Goal: Transaction & Acquisition: Register for event/course

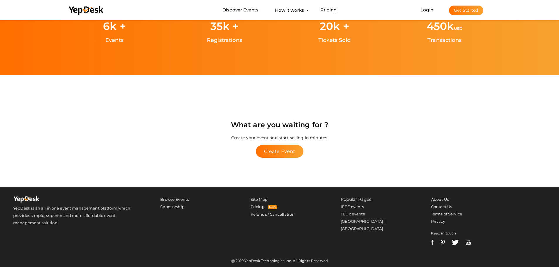
scroll to position [1153, 0]
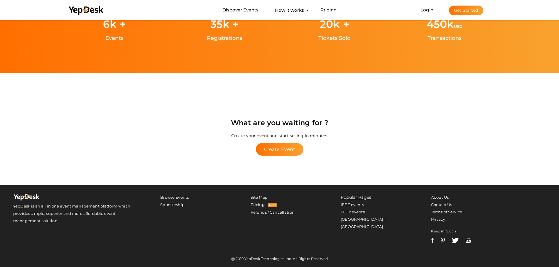
click at [433, 241] on img at bounding box center [432, 240] width 3 height 5
click at [257, 205] on link "Pricing" at bounding box center [257, 204] width 14 height 5
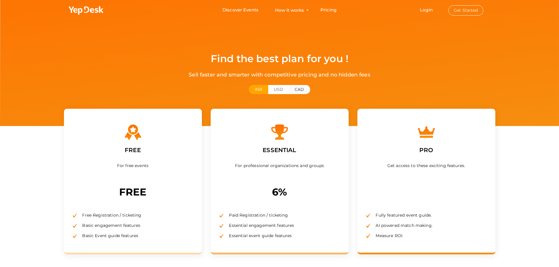
click at [301, 89] on button "CAD" at bounding box center [299, 89] width 21 height 9
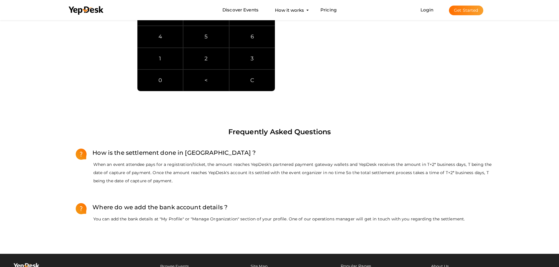
scroll to position [469, 0]
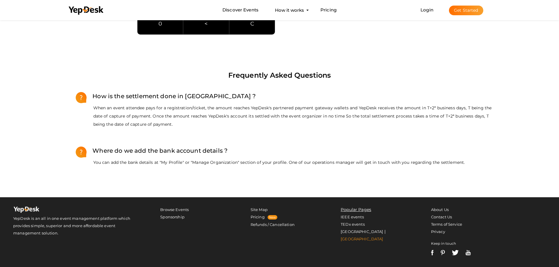
click at [361, 237] on link "[GEOGRAPHIC_DATA]" at bounding box center [361, 239] width 42 height 5
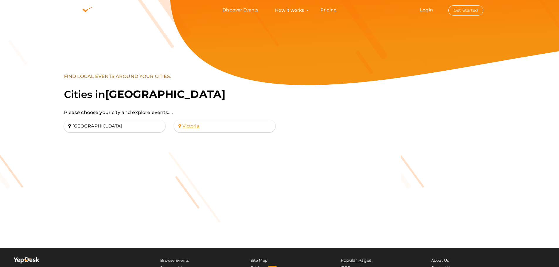
click at [236, 128] on link "victoria" at bounding box center [224, 126] width 101 height 12
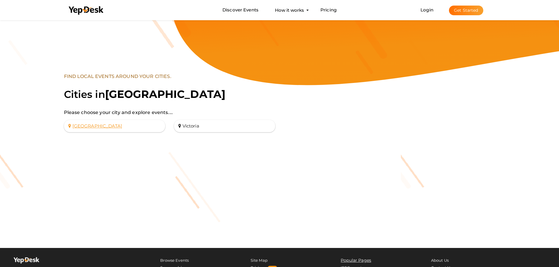
click at [99, 128] on link "vancouver" at bounding box center [114, 126] width 101 height 12
